Goal: Navigation & Orientation: Go to known website

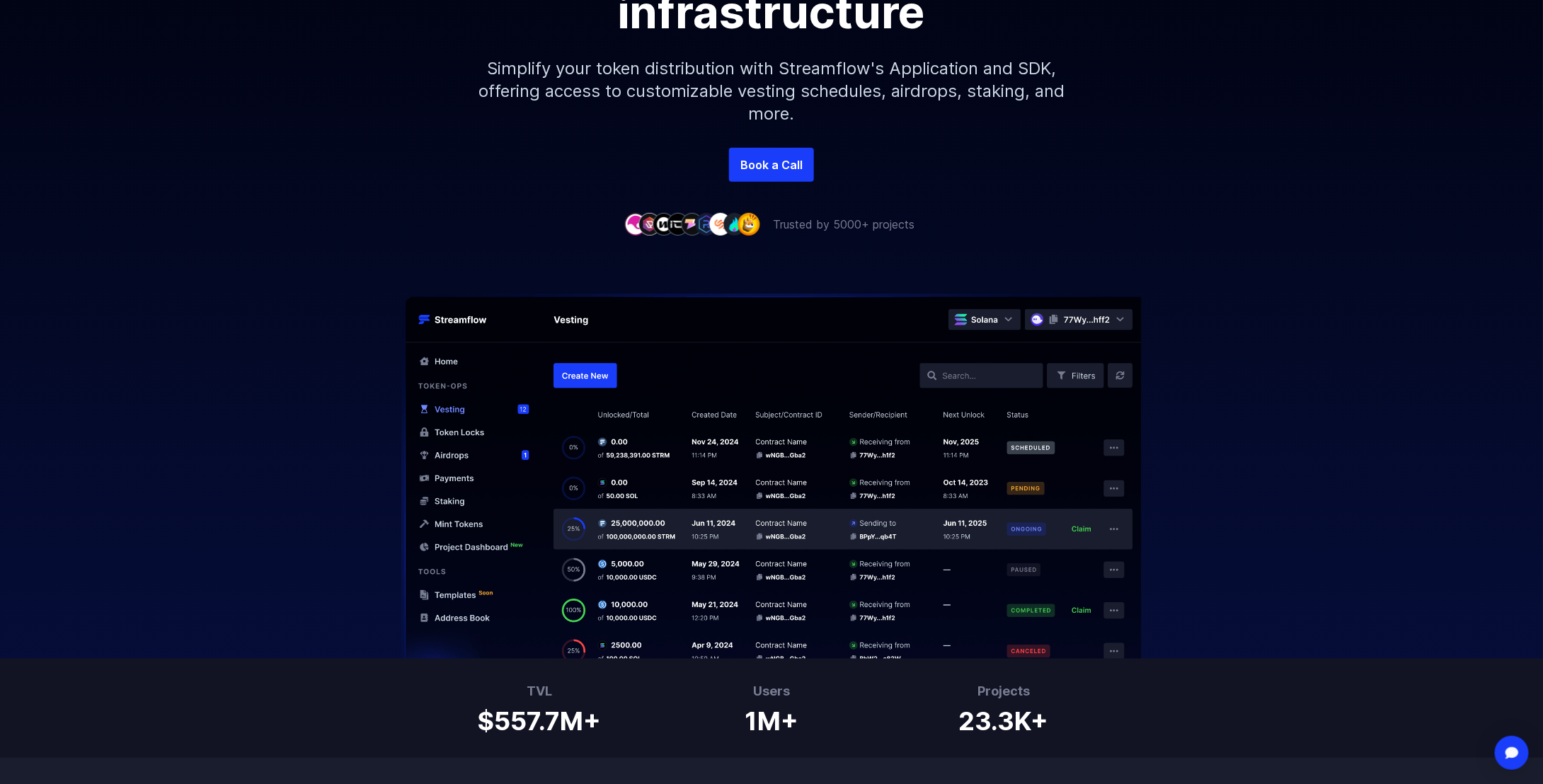
scroll to position [141, 0]
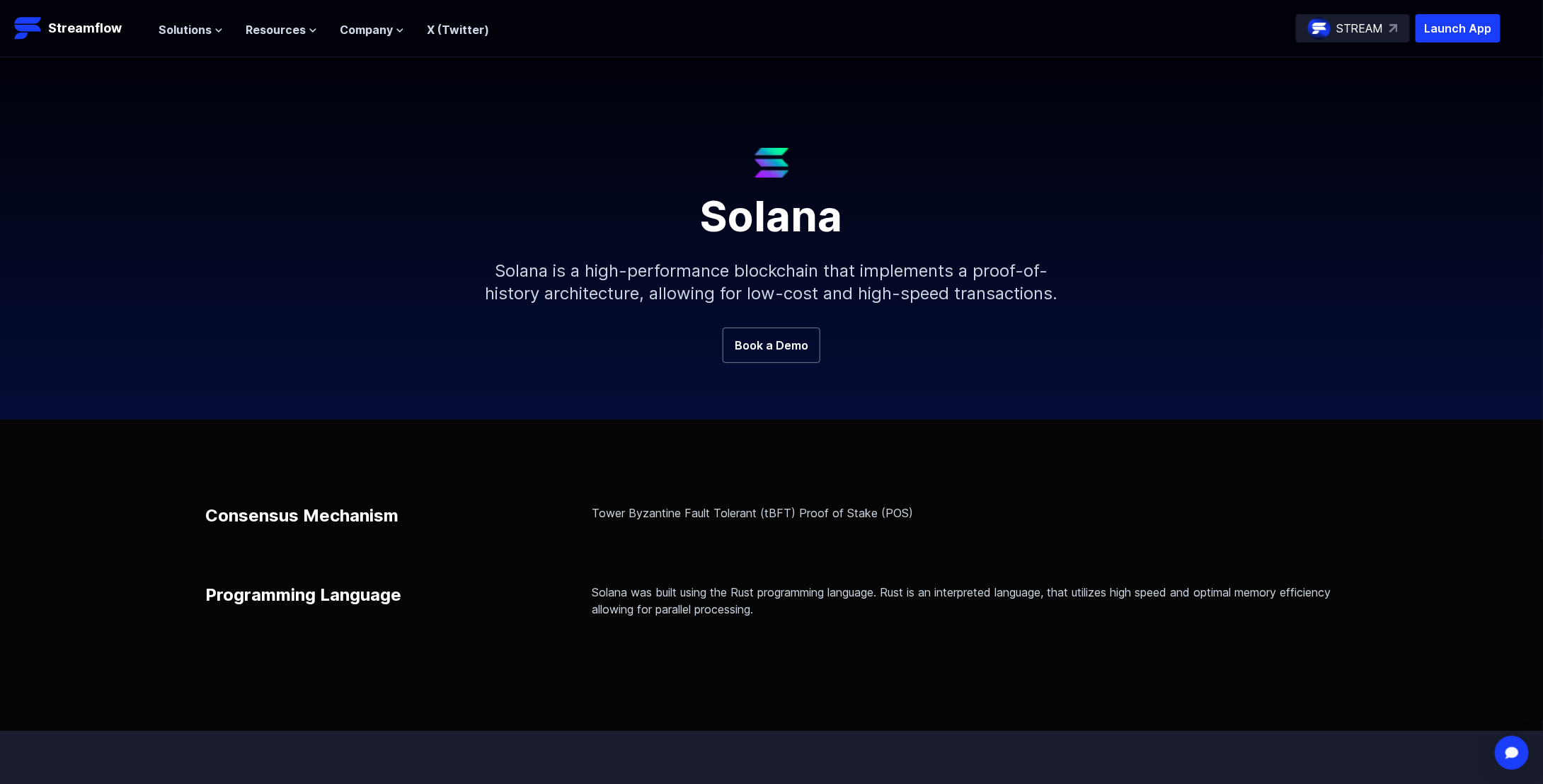
scroll to position [71, 0]
